Goal: Check status: Check status

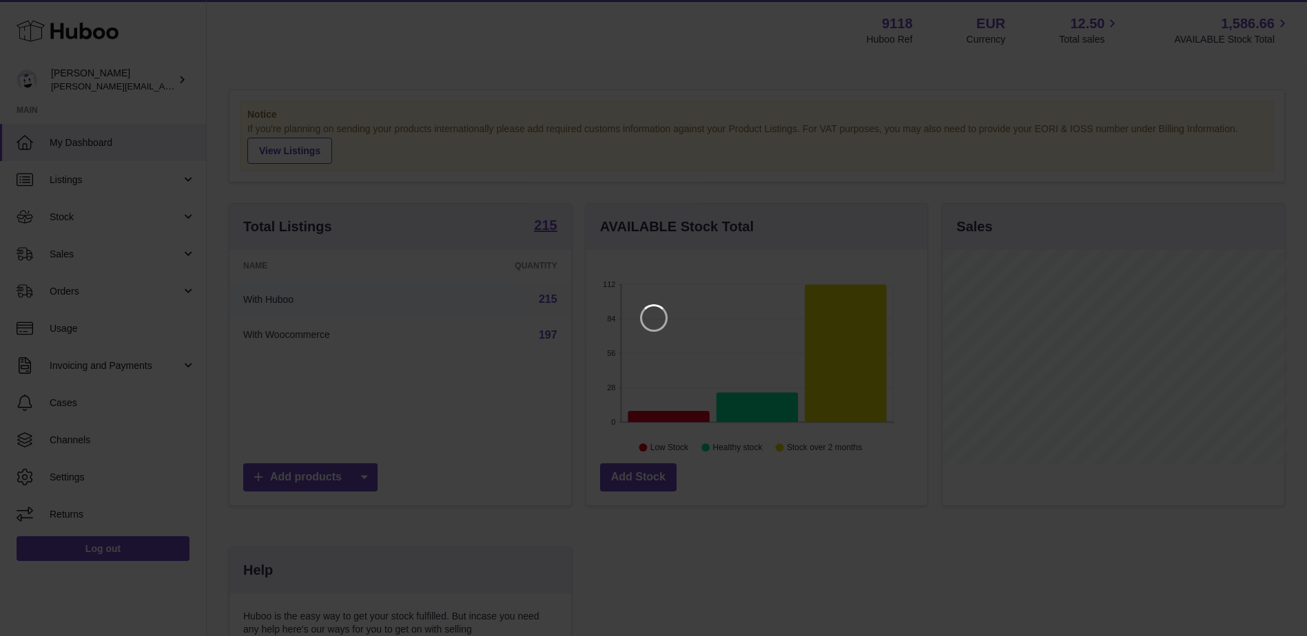
scroll to position [215, 344]
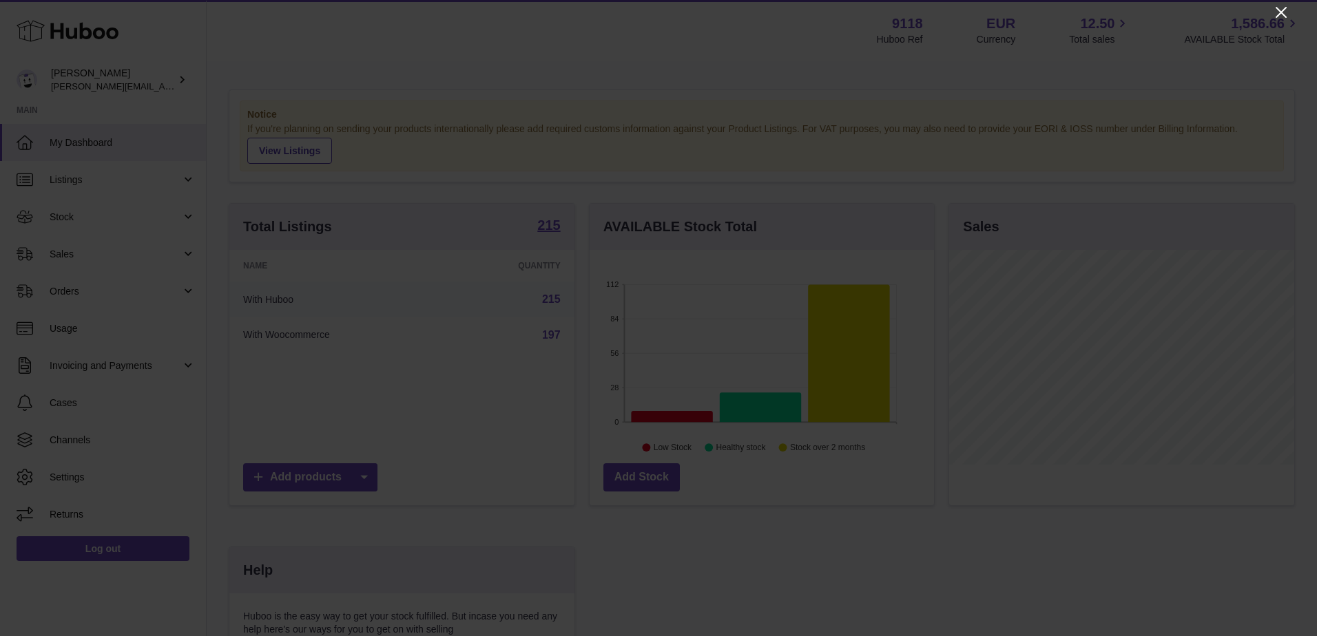
click at [1283, 14] on icon "Close" at bounding box center [1281, 12] width 11 height 11
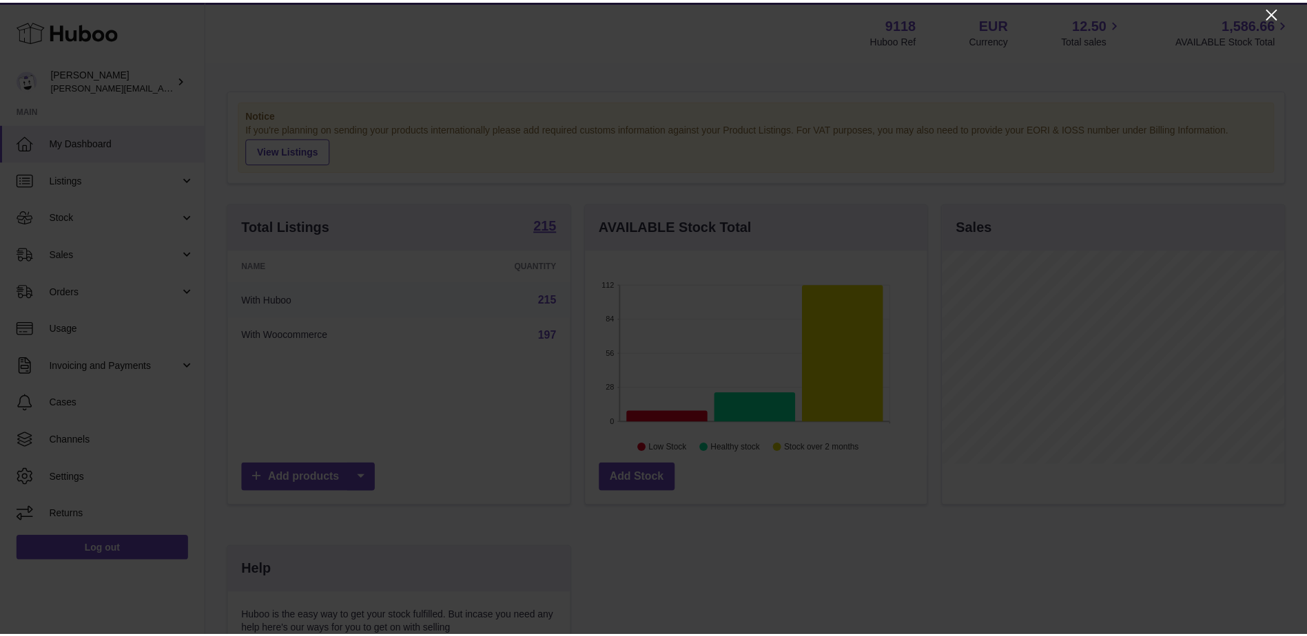
scroll to position [688545, 688419]
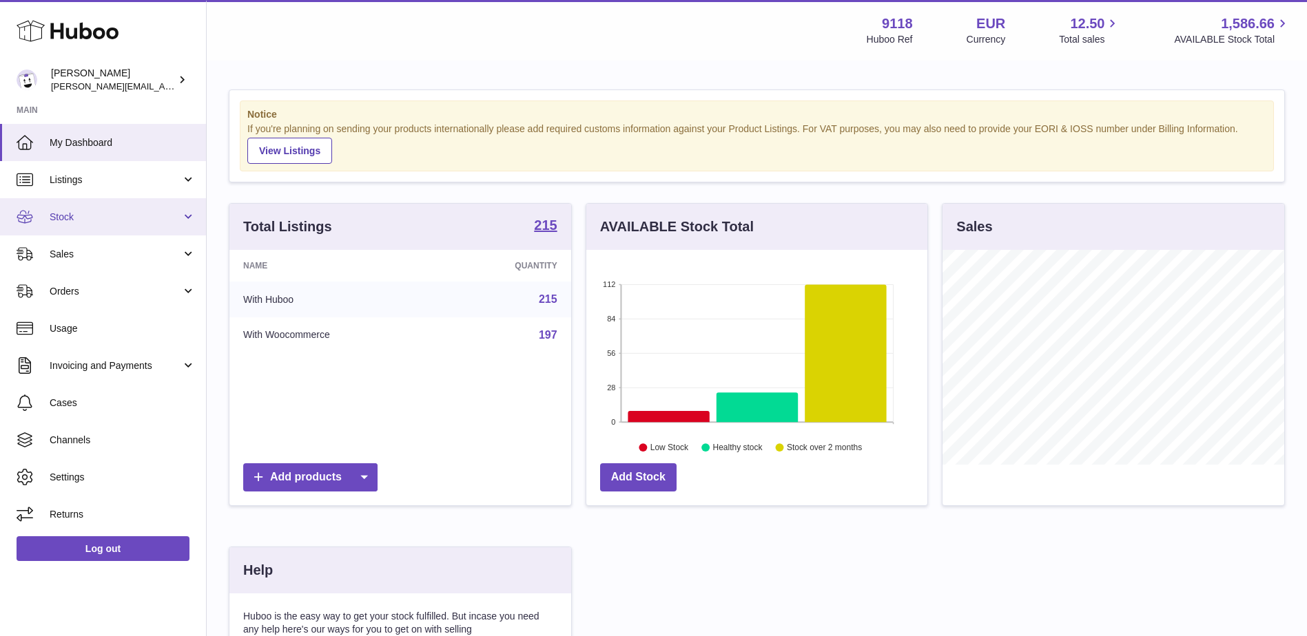
click at [70, 211] on span "Stock" at bounding box center [116, 217] width 132 height 13
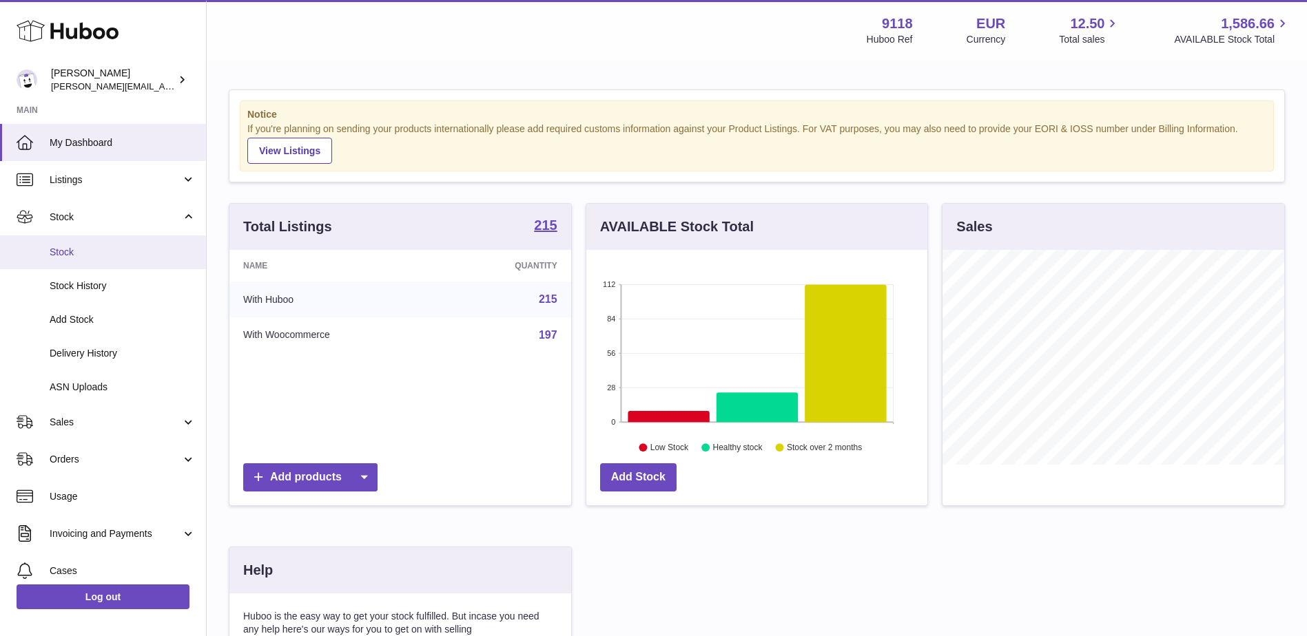
click at [76, 253] on span "Stock" at bounding box center [123, 252] width 146 height 13
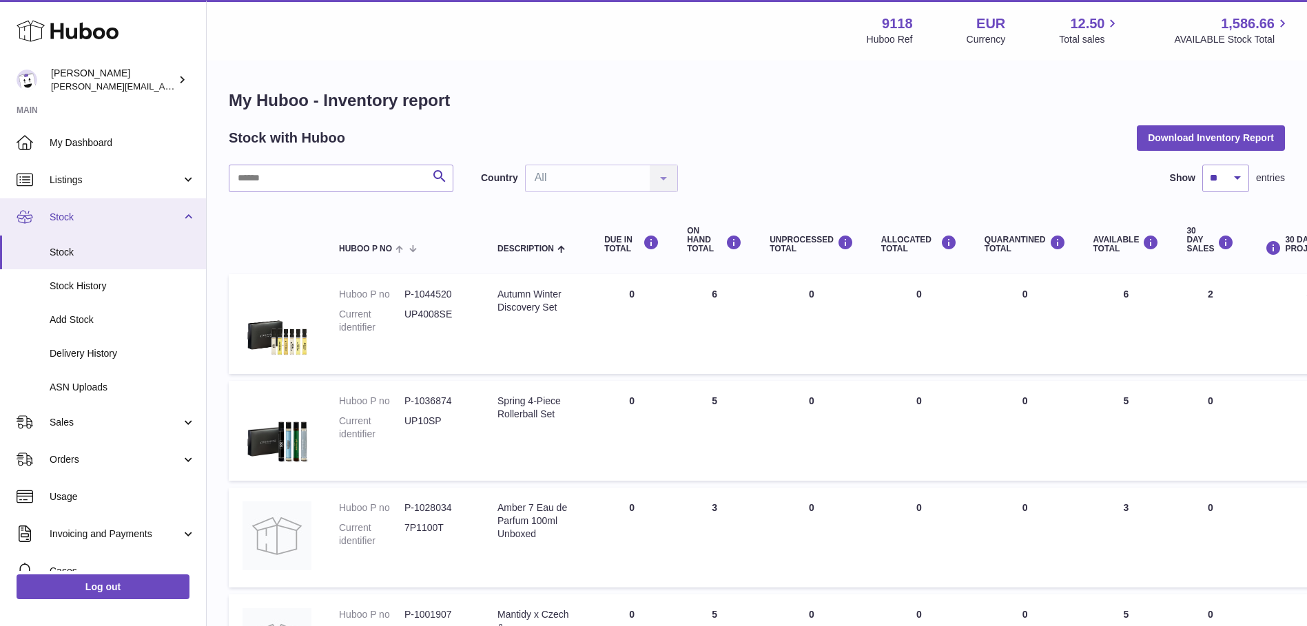
click at [189, 211] on link "Stock" at bounding box center [103, 216] width 206 height 37
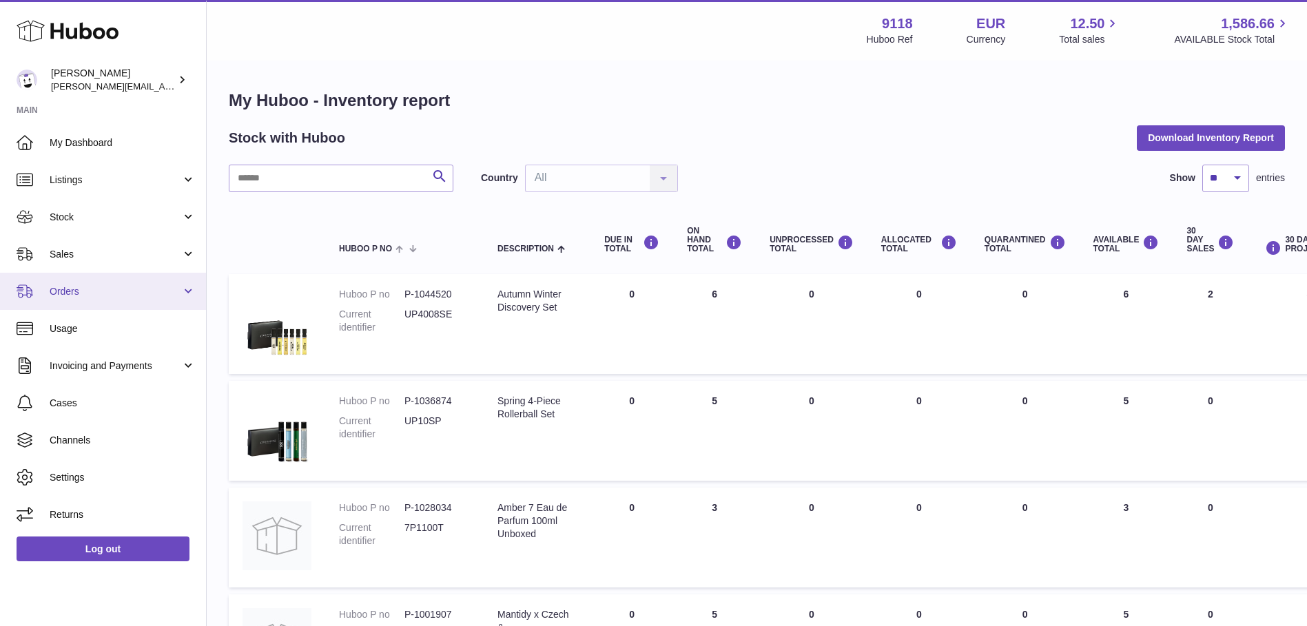
click at [77, 291] on span "Orders" at bounding box center [116, 291] width 132 height 13
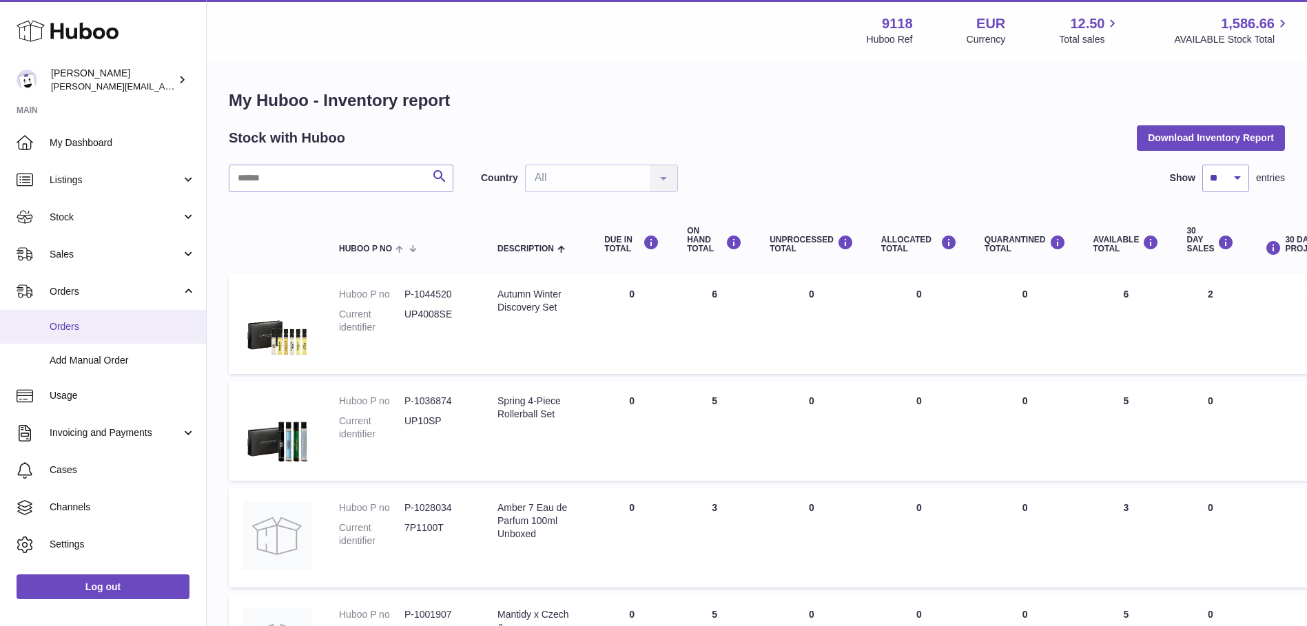
click at [96, 329] on span "Orders" at bounding box center [123, 326] width 146 height 13
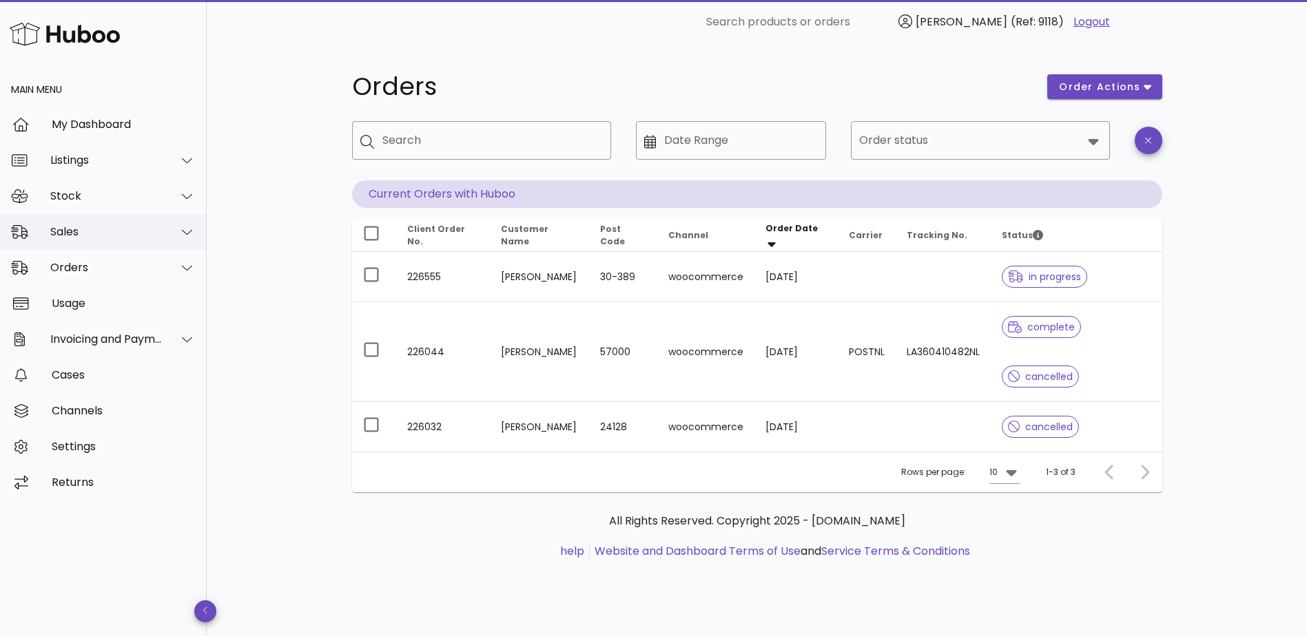
click at [85, 228] on div "Sales" at bounding box center [106, 231] width 112 height 13
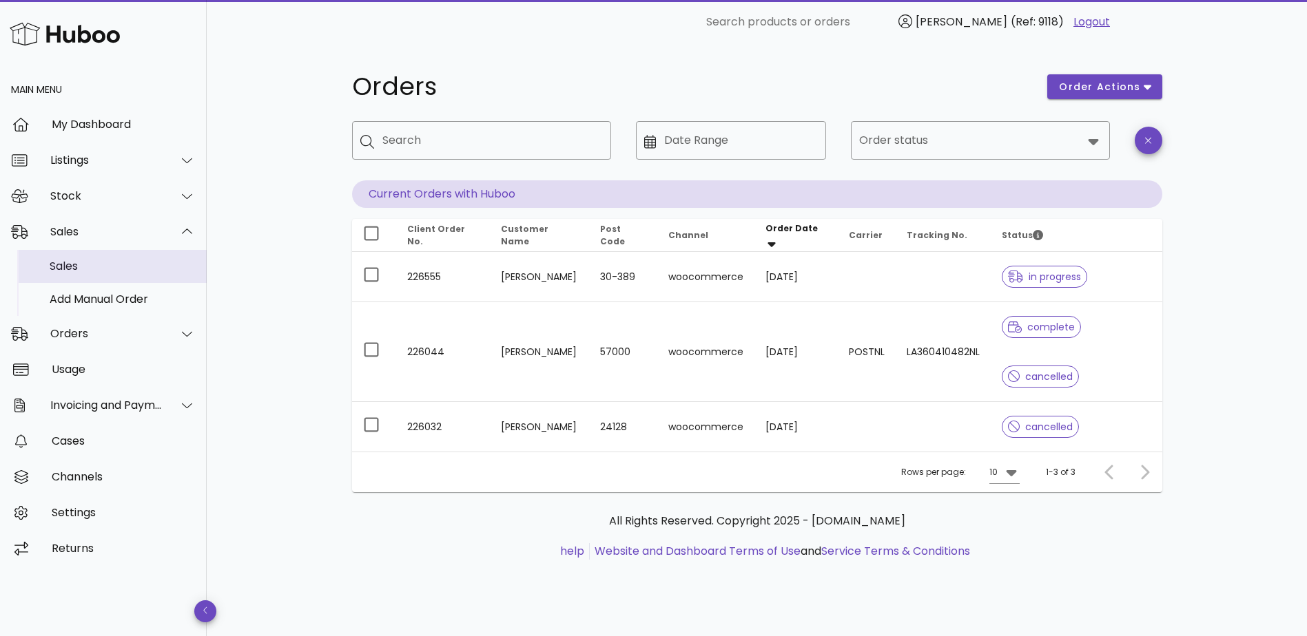
click at [76, 267] on div "Sales" at bounding box center [123, 266] width 146 height 13
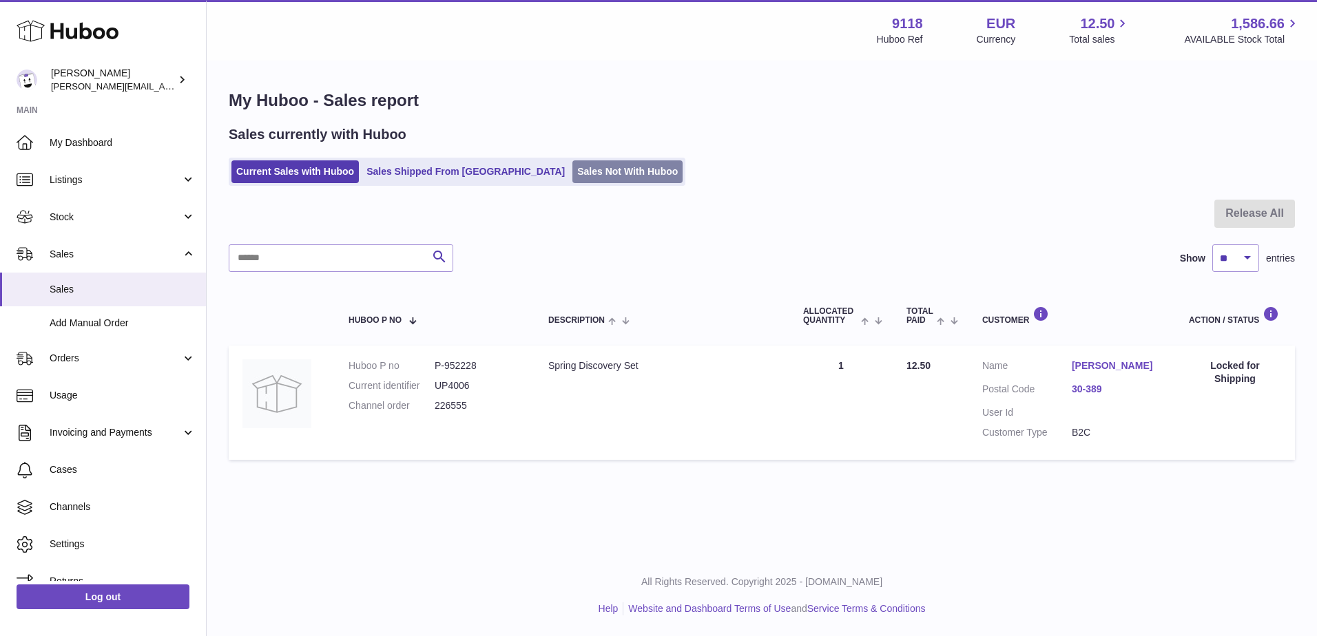
click at [572, 176] on link "Sales Not With Huboo" at bounding box center [627, 171] width 110 height 23
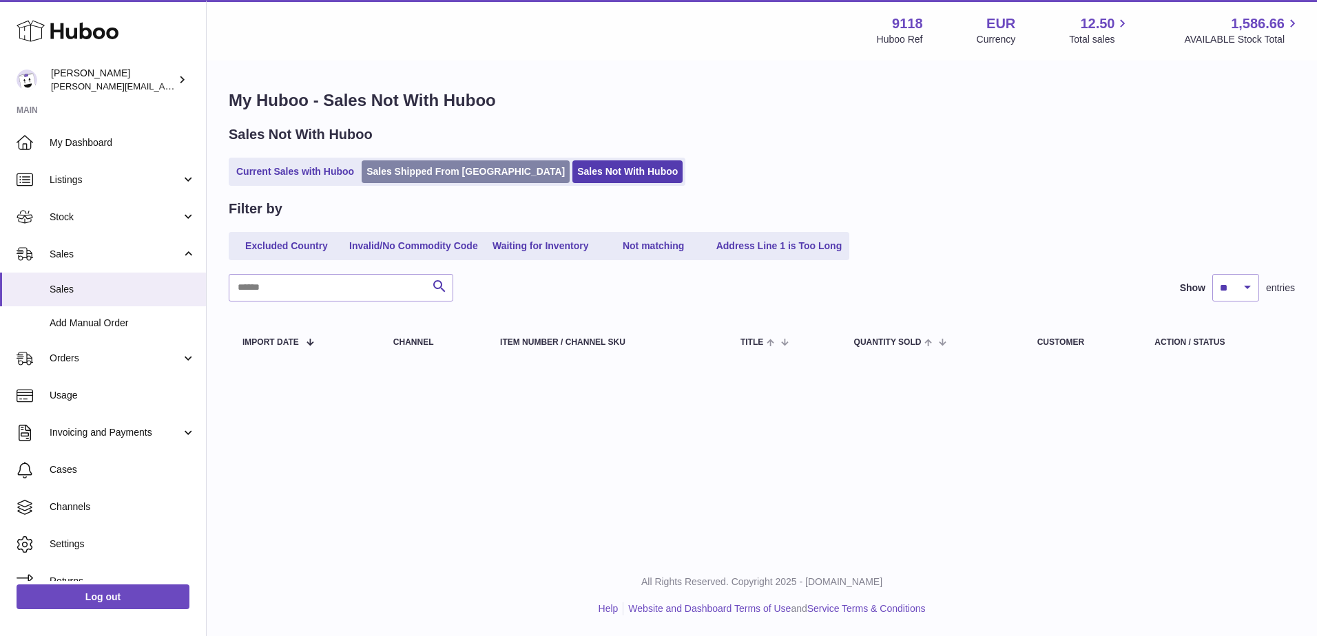
click at [457, 172] on link "Sales Shipped From [GEOGRAPHIC_DATA]" at bounding box center [466, 171] width 208 height 23
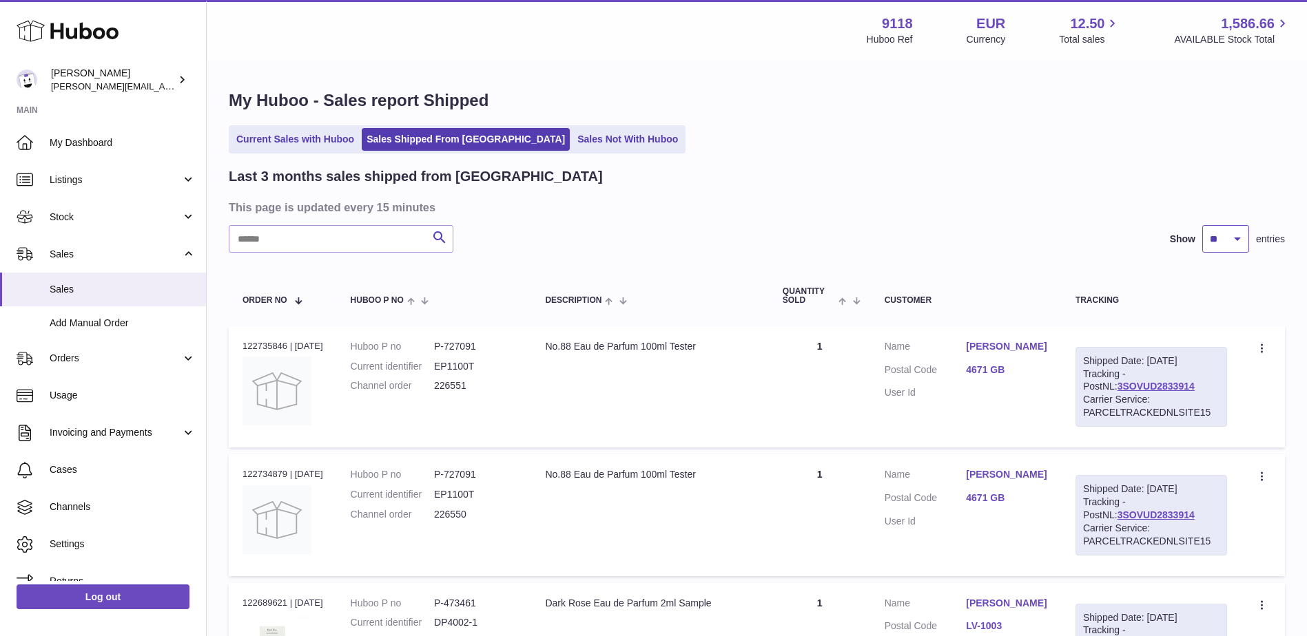
click at [1238, 240] on select "** ** **" at bounding box center [1225, 239] width 47 height 28
select select "**"
click at [1202, 225] on select "** ** **" at bounding box center [1225, 239] width 47 height 28
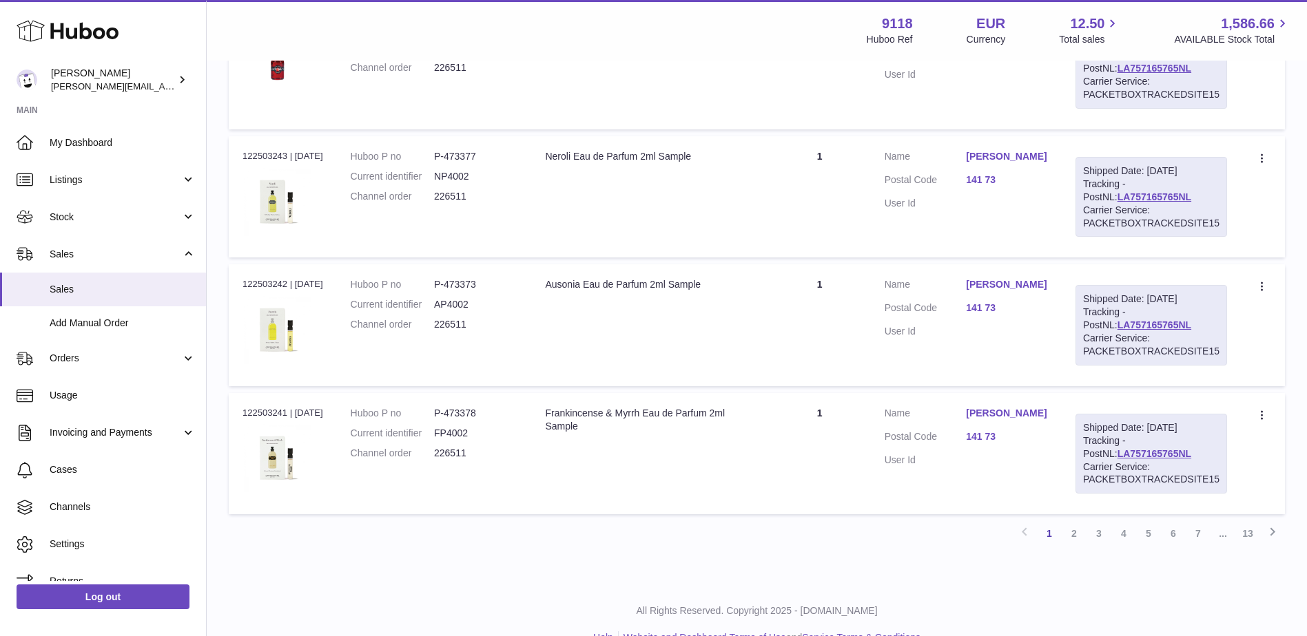
scroll to position [6255, 0]
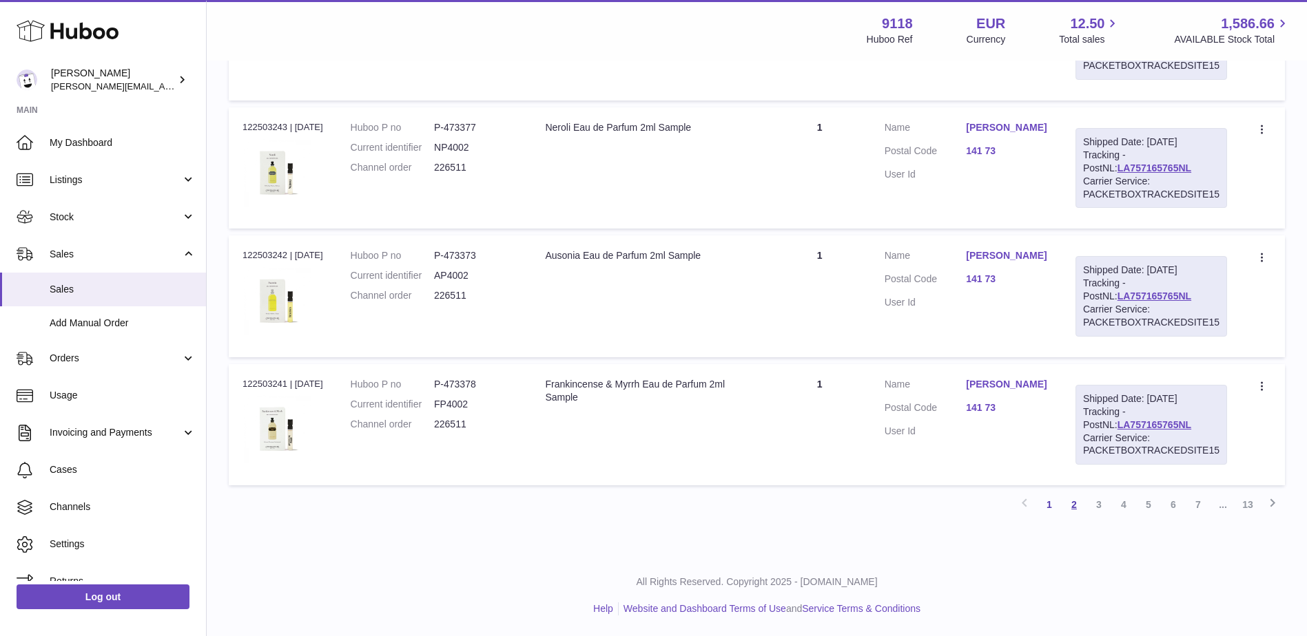
click at [1076, 503] on link "2" at bounding box center [1073, 504] width 25 height 25
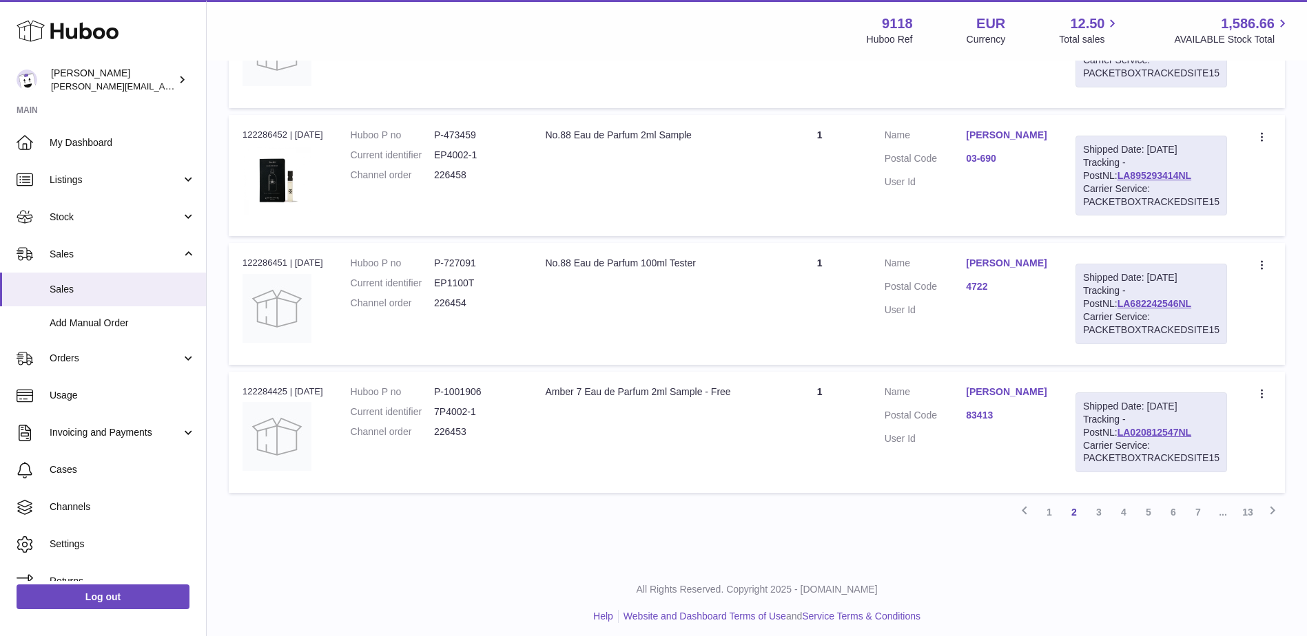
scroll to position [6255, 0]
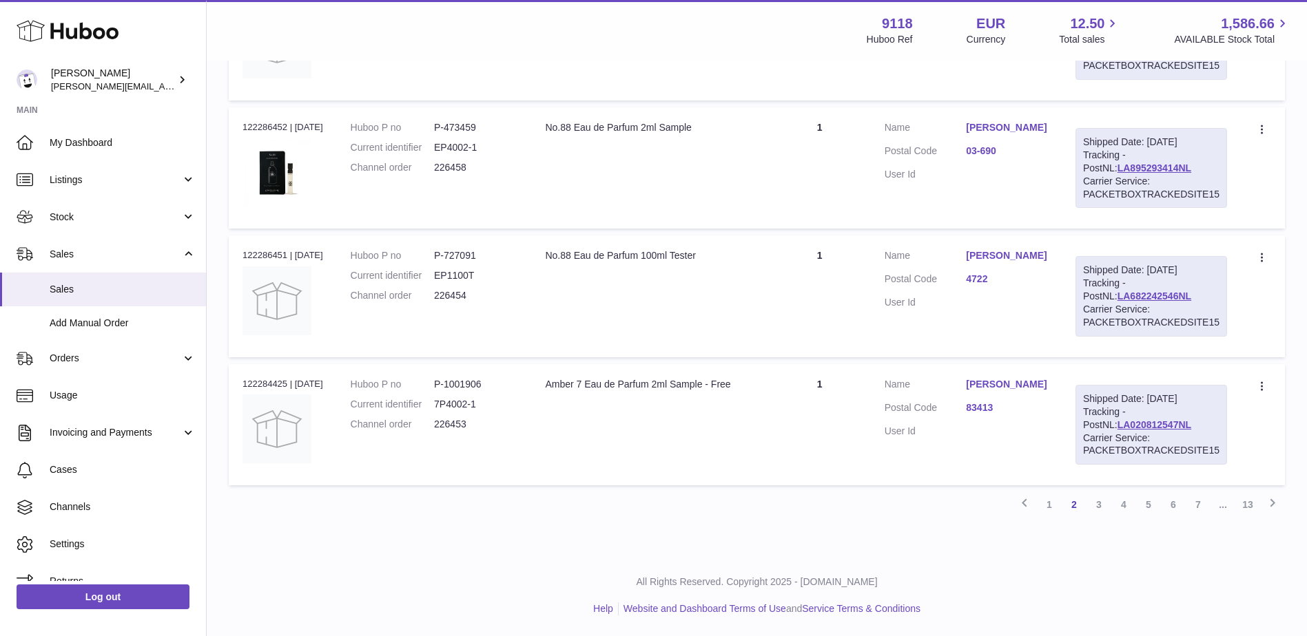
drag, startPoint x: 1162, startPoint y: 425, endPoint x: 1074, endPoint y: 428, distance: 88.2
click at [1074, 428] on td "Shipped Date: [DATE] Tracking - PostNL: LA020812547NL Carrier Service: PACKETBO…" at bounding box center [1150, 424] width 179 height 121
copy link "LA020812547NL"
click at [1099, 506] on link "3" at bounding box center [1098, 504] width 25 height 25
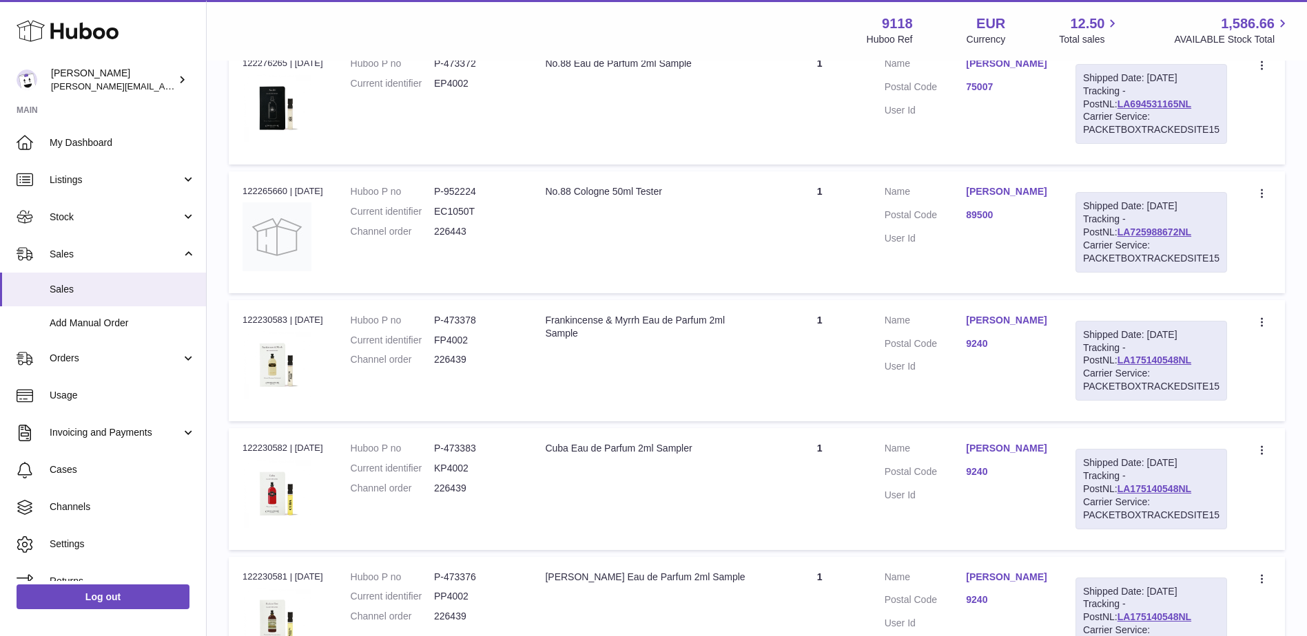
scroll to position [62, 0]
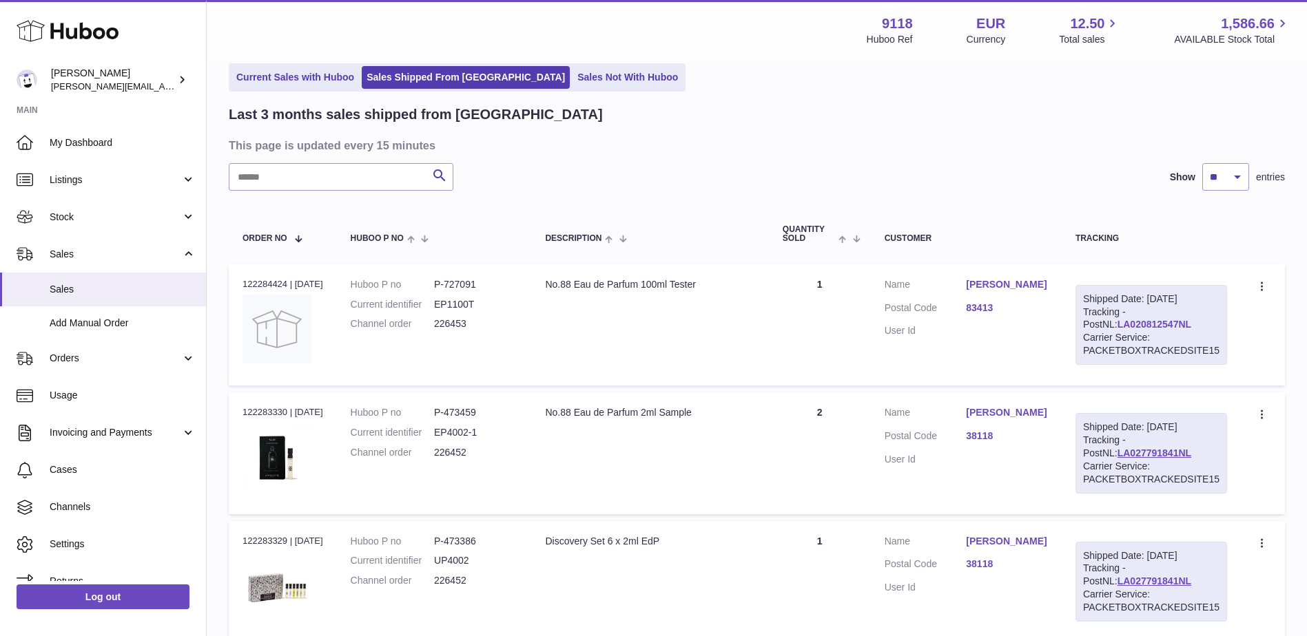
drag, startPoint x: 1162, startPoint y: 327, endPoint x: 1085, endPoint y: 327, distance: 77.1
click at [1085, 327] on div "Shipped Date: [DATE] Tracking - PostNL: LA020812547NL Carrier Service: PACKETBO…" at bounding box center [1151, 325] width 152 height 80
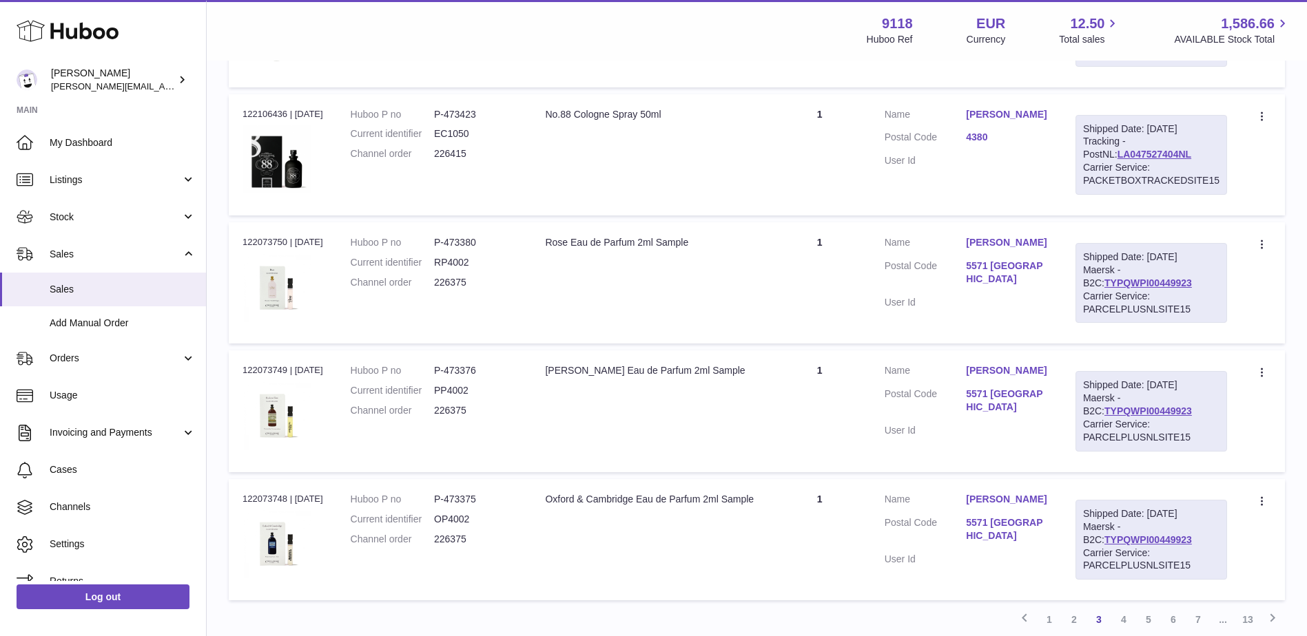
scroll to position [6192, 0]
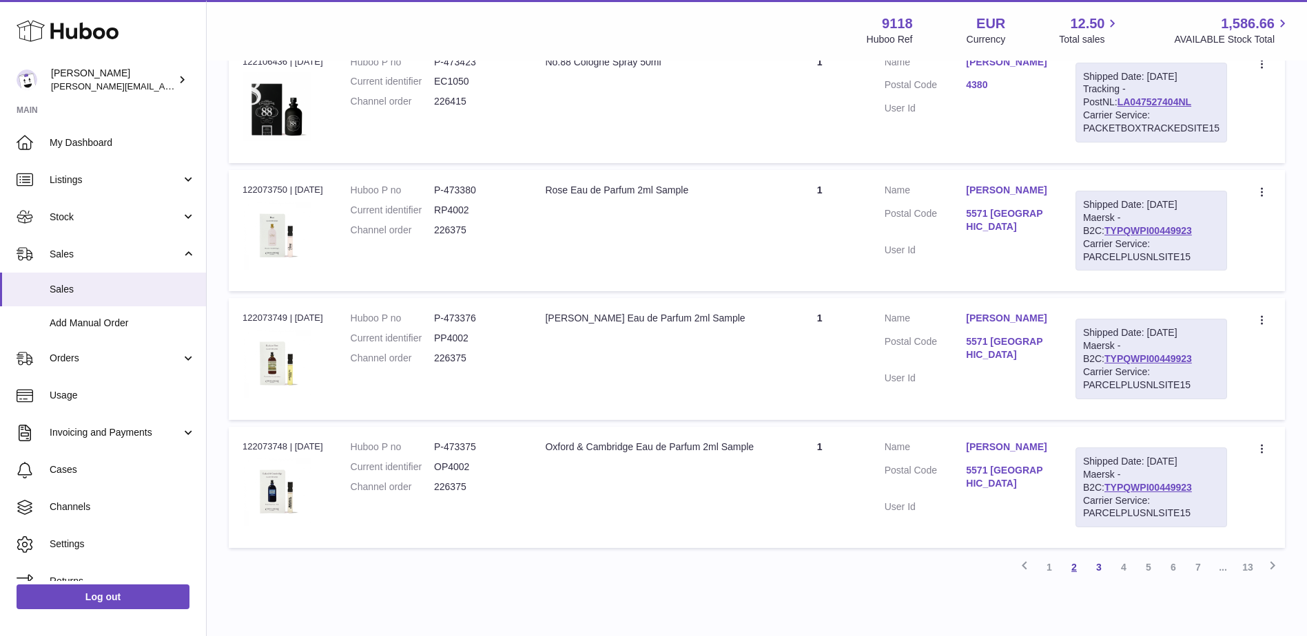
click at [1072, 572] on link "2" at bounding box center [1073, 567] width 25 height 25
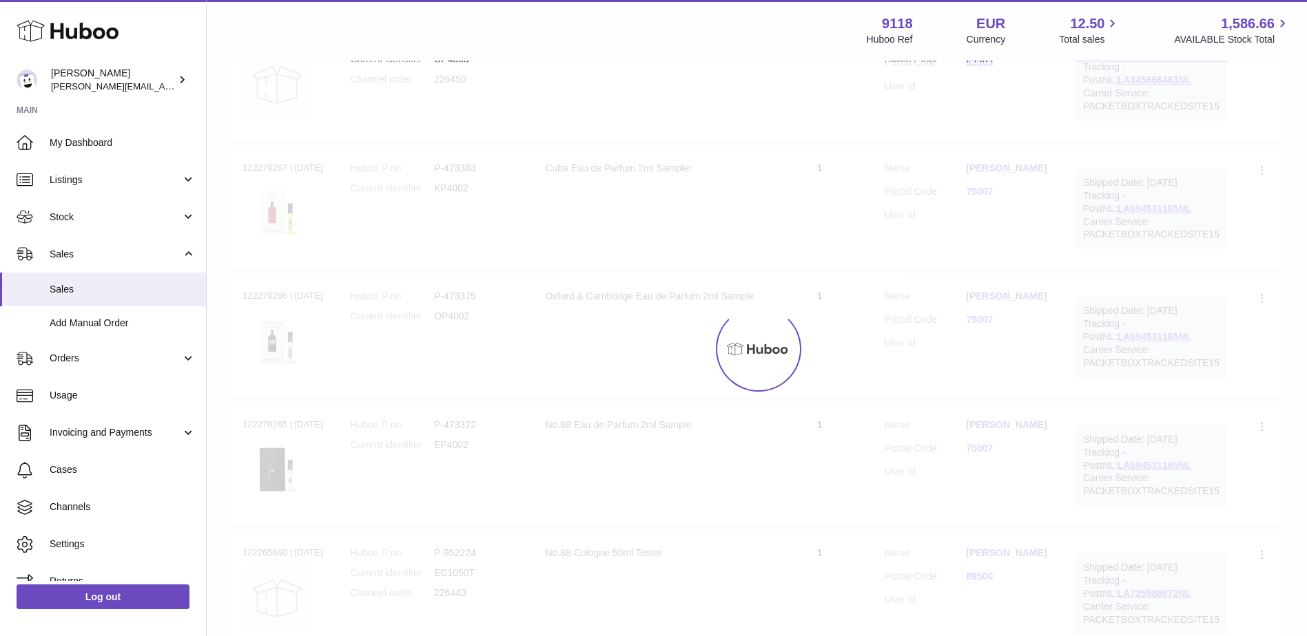
scroll to position [62, 0]
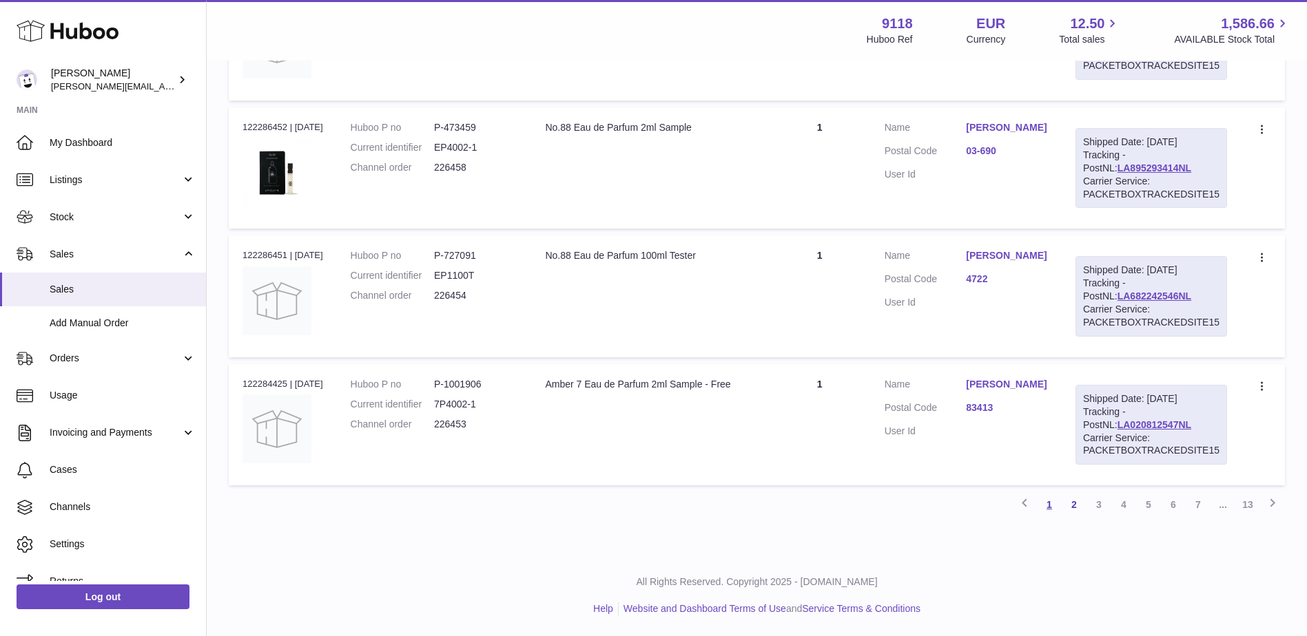
click at [1050, 510] on link "1" at bounding box center [1049, 504] width 25 height 25
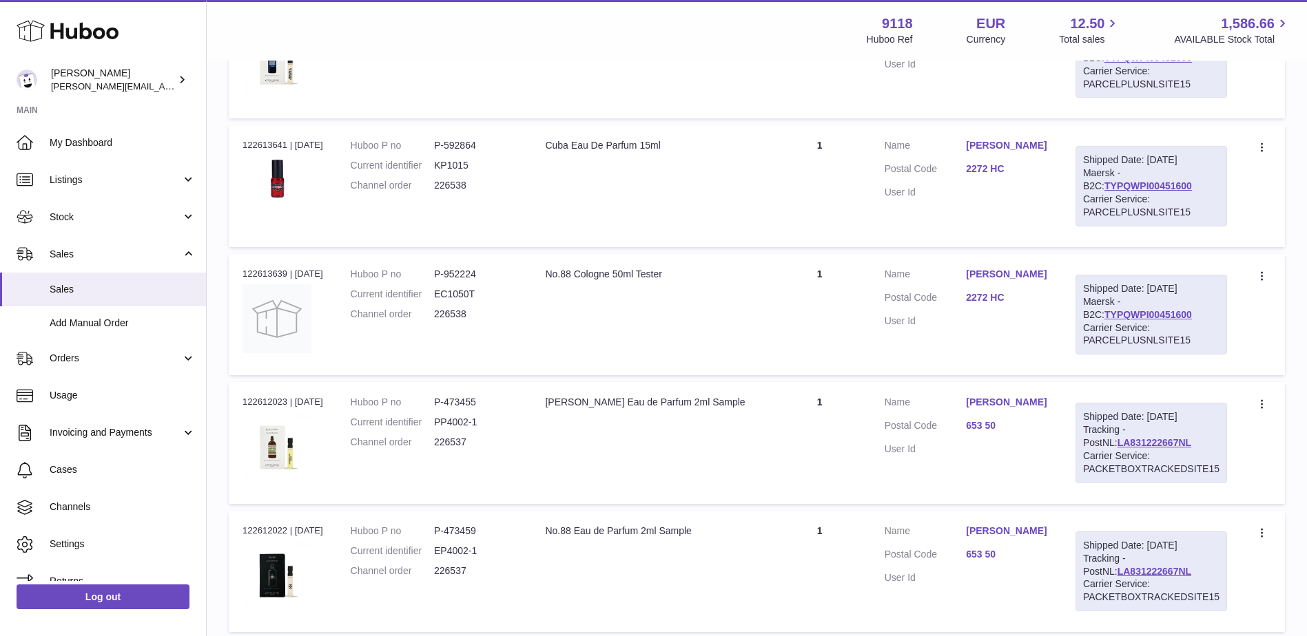
scroll to position [2128, 0]
drag, startPoint x: 1161, startPoint y: 442, endPoint x: 1082, endPoint y: 444, distance: 78.5
click at [1082, 444] on div "Shipped Date: [DATE] Tracking - PostNL: LA831222667NL Carrier Service: PACKETBO…" at bounding box center [1151, 442] width 152 height 80
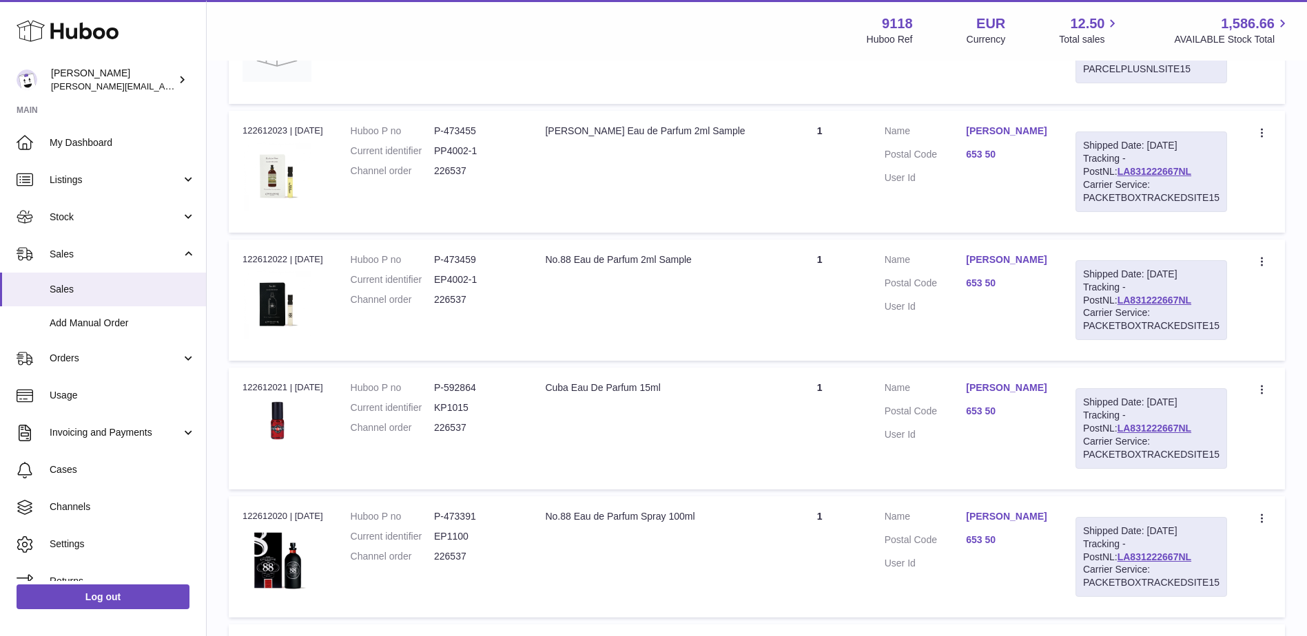
scroll to position [2404, 0]
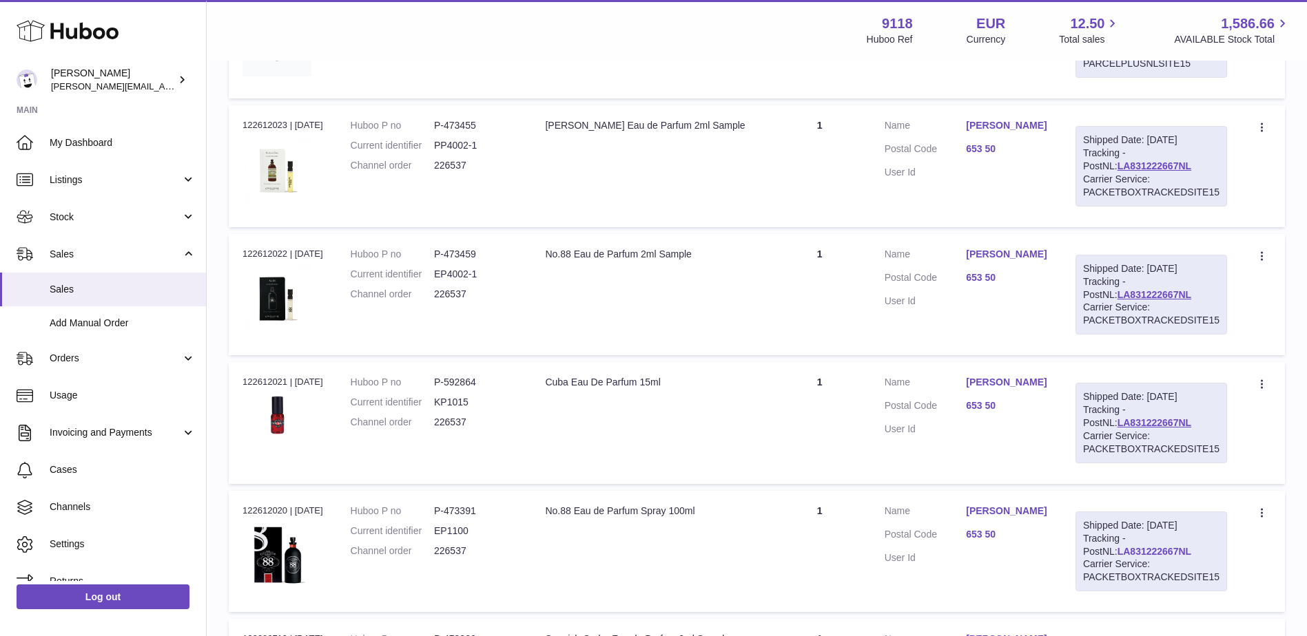
drag, startPoint x: 1166, startPoint y: 554, endPoint x: 1082, endPoint y: 550, distance: 84.1
click at [1082, 550] on div "Shipped Date: [DATE] Tracking - PostNL: LA831222667NL Carrier Service: PACKETBO…" at bounding box center [1151, 552] width 152 height 80
copy link "LA831222667NL"
